Goal: Submit feedback/report problem: Submit feedback/report problem

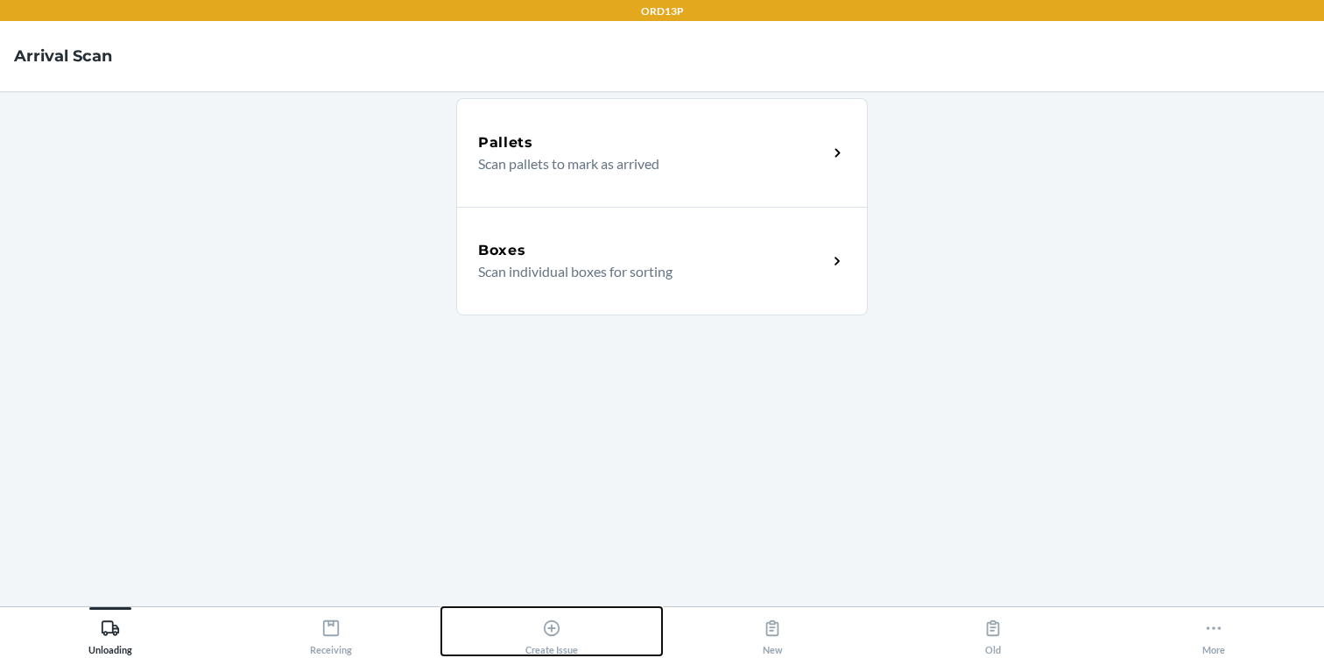
click at [554, 637] on icon at bounding box center [551, 627] width 19 height 19
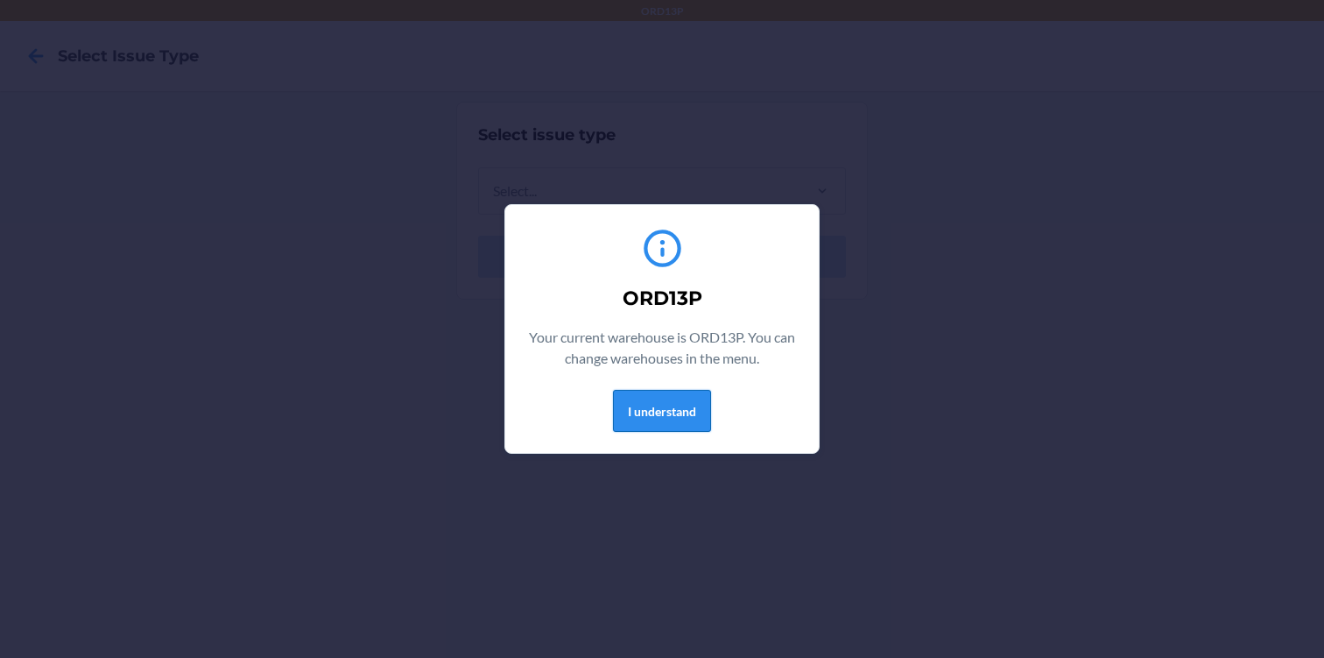
click at [649, 417] on button "I understand" at bounding box center [662, 411] width 98 height 42
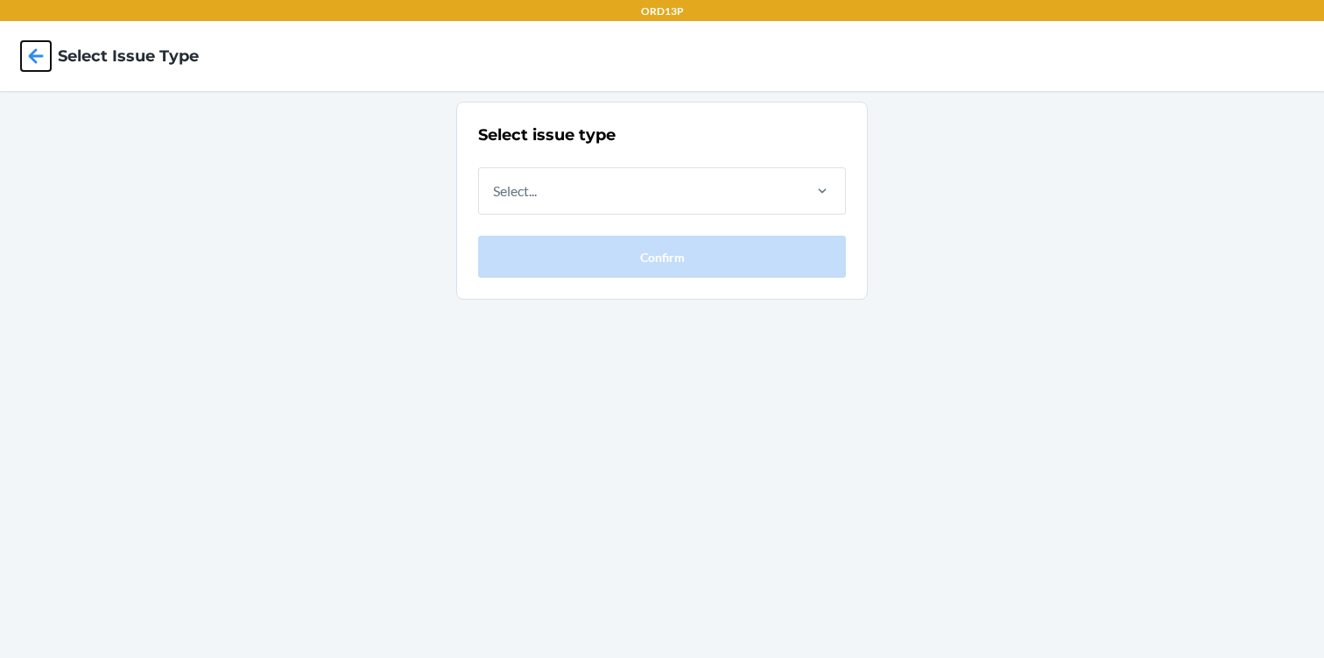
click at [42, 64] on icon at bounding box center [36, 56] width 30 height 30
